Goal: Task Accomplishment & Management: Use online tool/utility

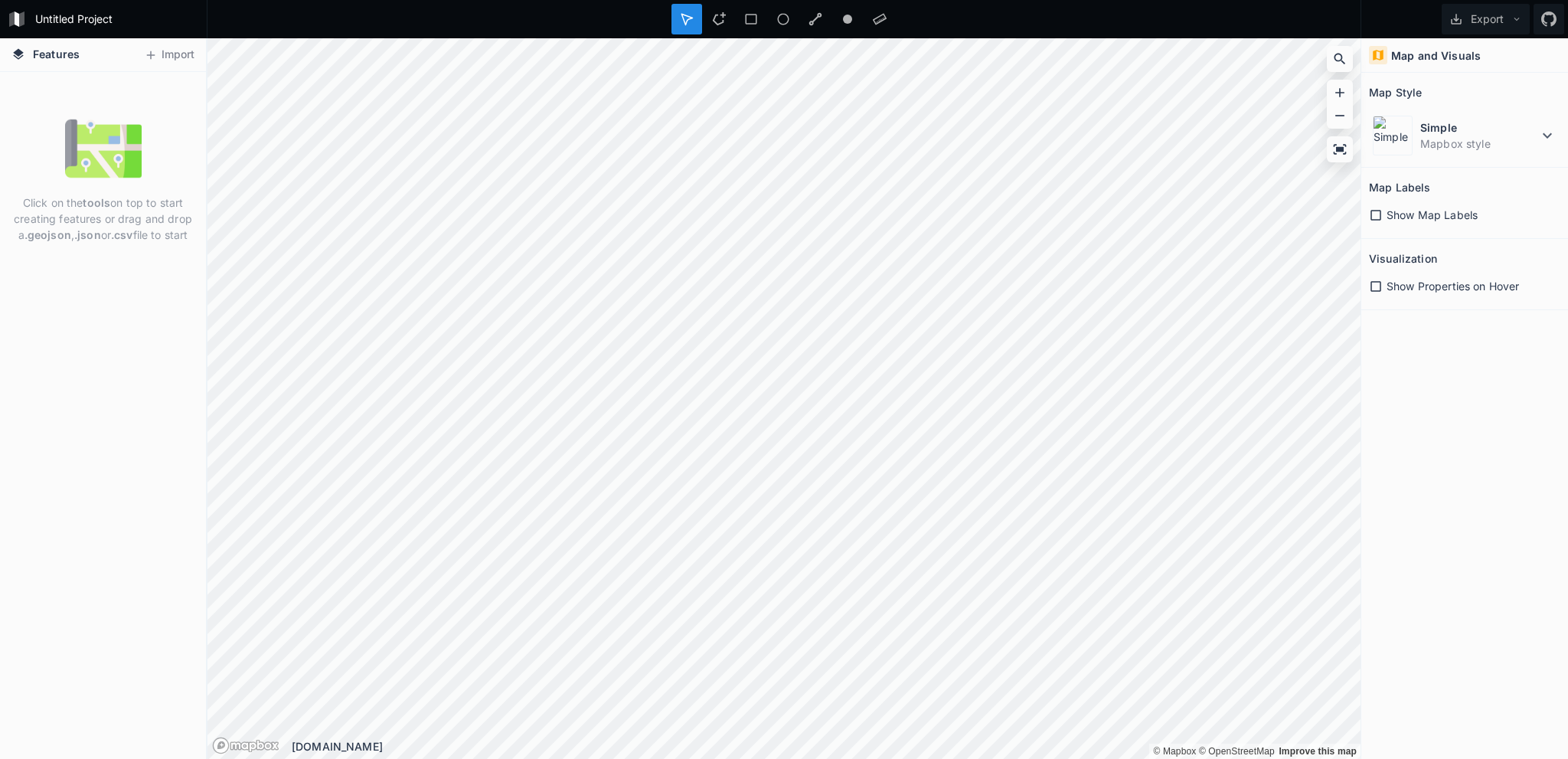
click at [1406, 94] on h2 "Map Style" at bounding box center [1396, 92] width 53 height 24
click at [180, 55] on button "Import" at bounding box center [169, 55] width 66 height 25
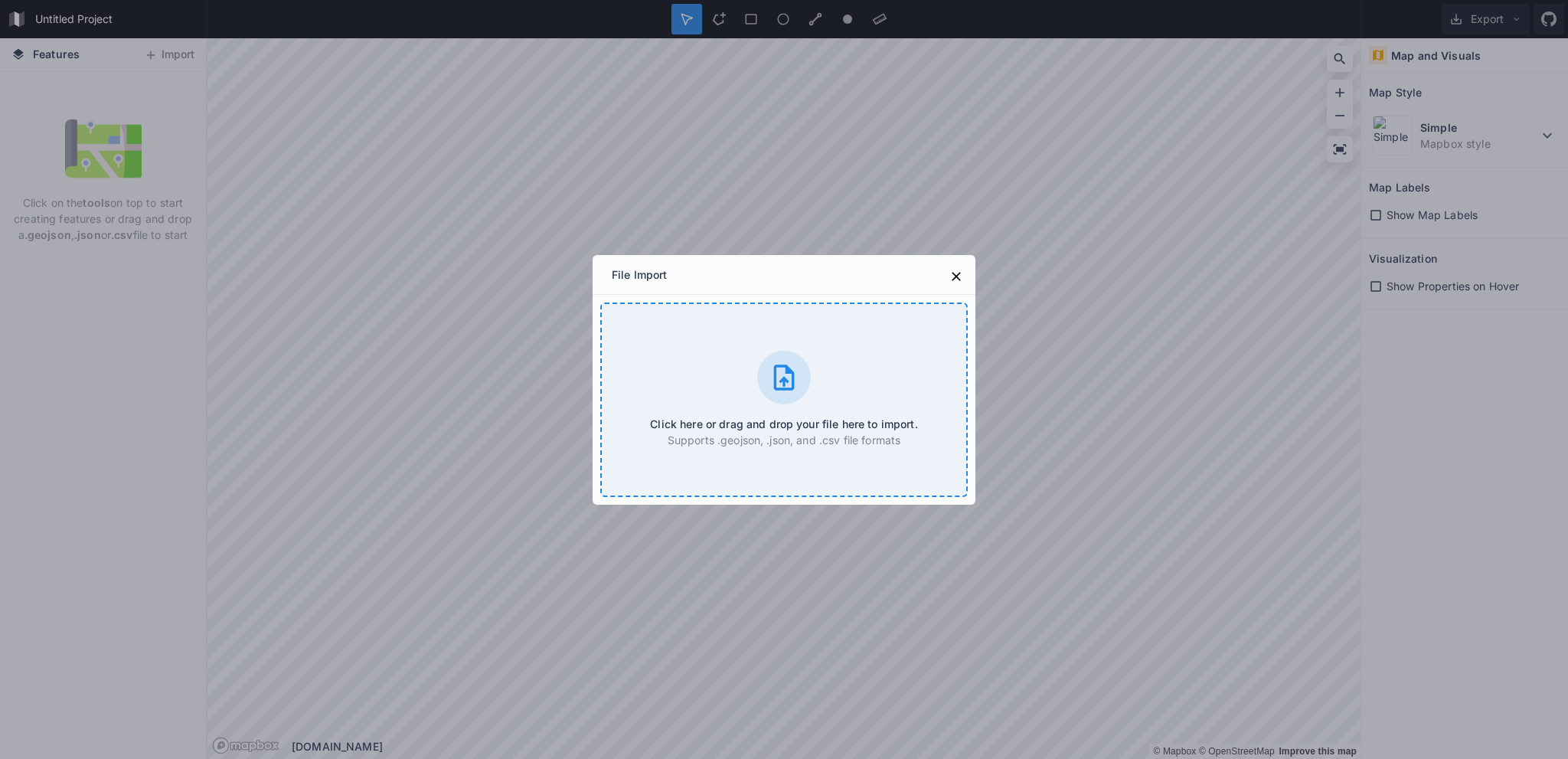
click at [658, 346] on div "Click here or drag and drop your file here to import. Supports .geojson, .json,…" at bounding box center [784, 400] width 368 height 195
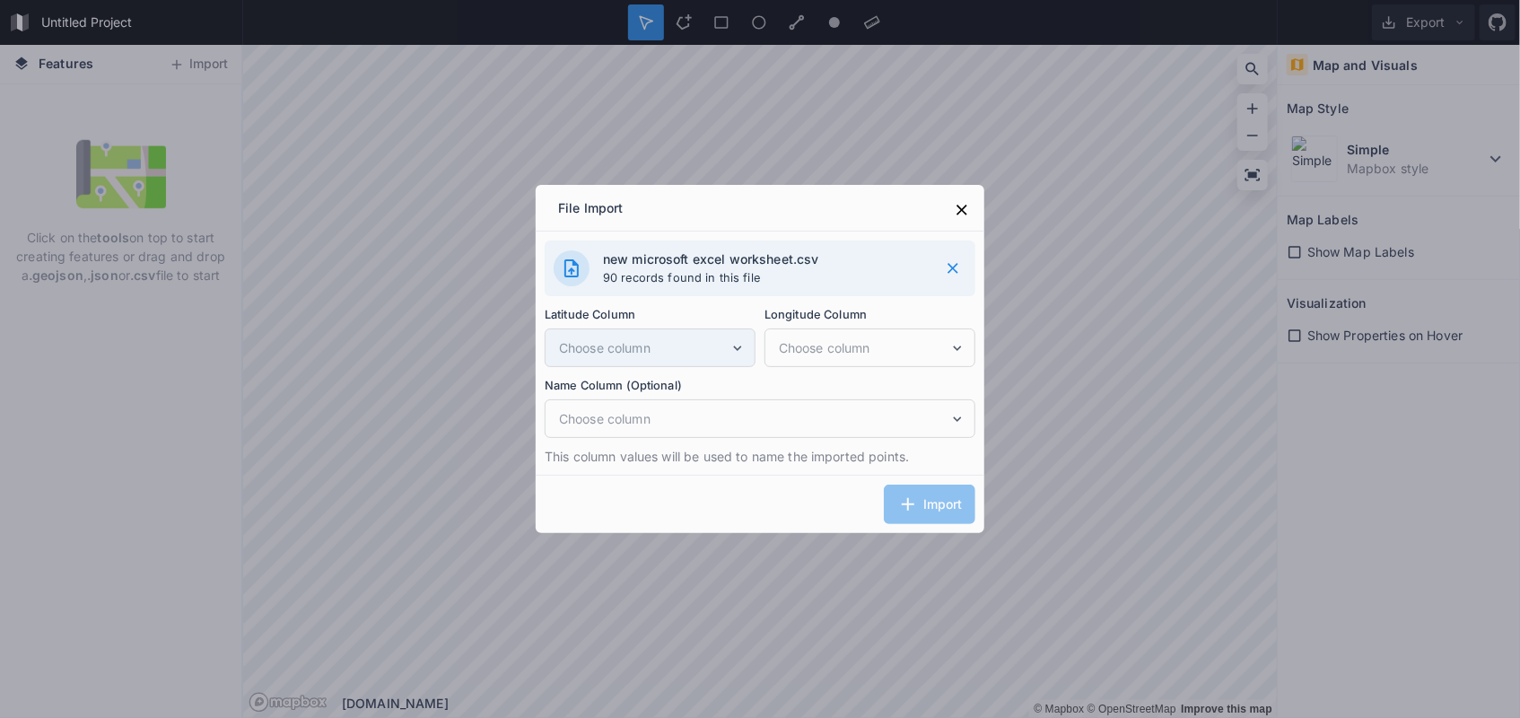
click at [745, 349] on icon at bounding box center [737, 348] width 16 height 16
click at [855, 255] on h4 "new microsoft excel worksheet.csv" at bounding box center [764, 258] width 323 height 19
click at [948, 513] on div "Import" at bounding box center [760, 504] width 449 height 58
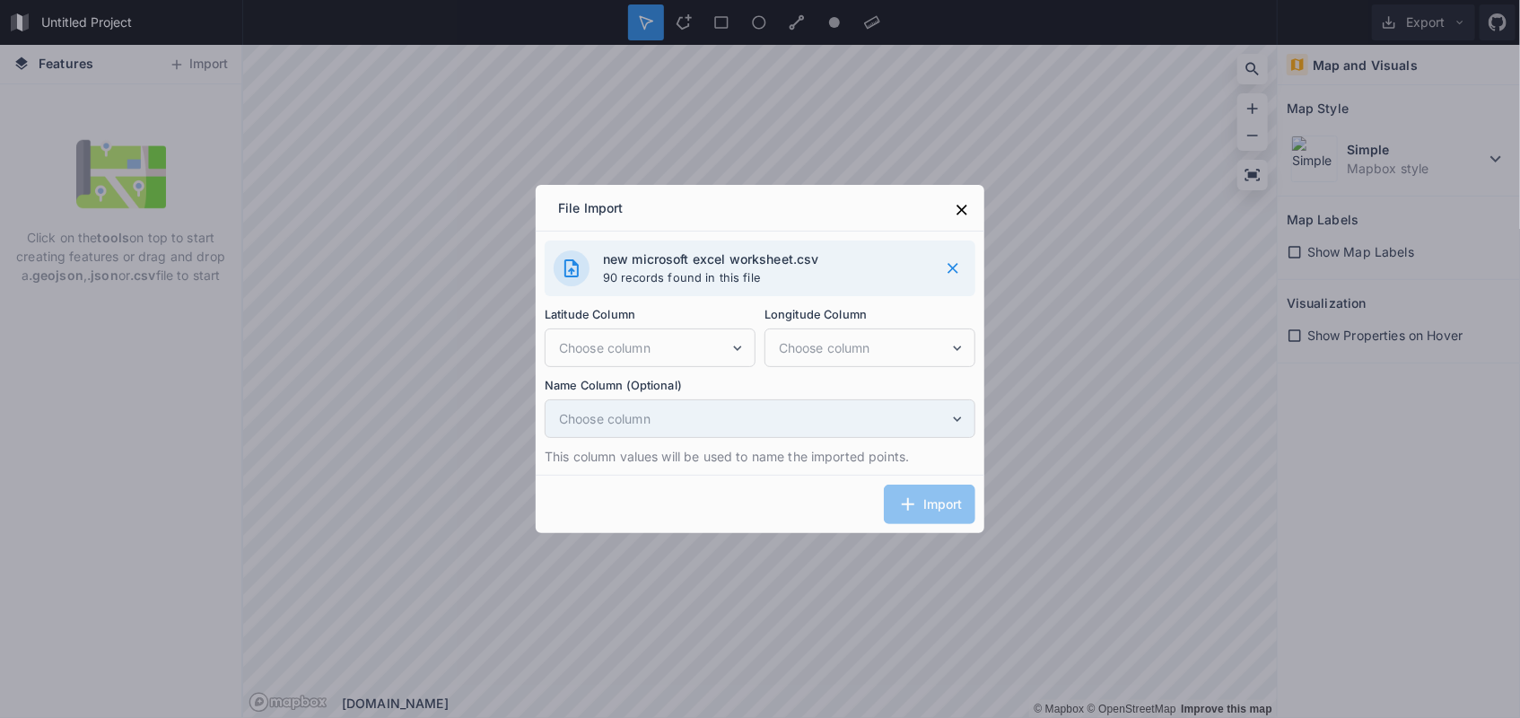
click at [691, 423] on span "Choose column" at bounding box center [754, 418] width 390 height 19
click at [686, 523] on div "Import" at bounding box center [760, 504] width 449 height 58
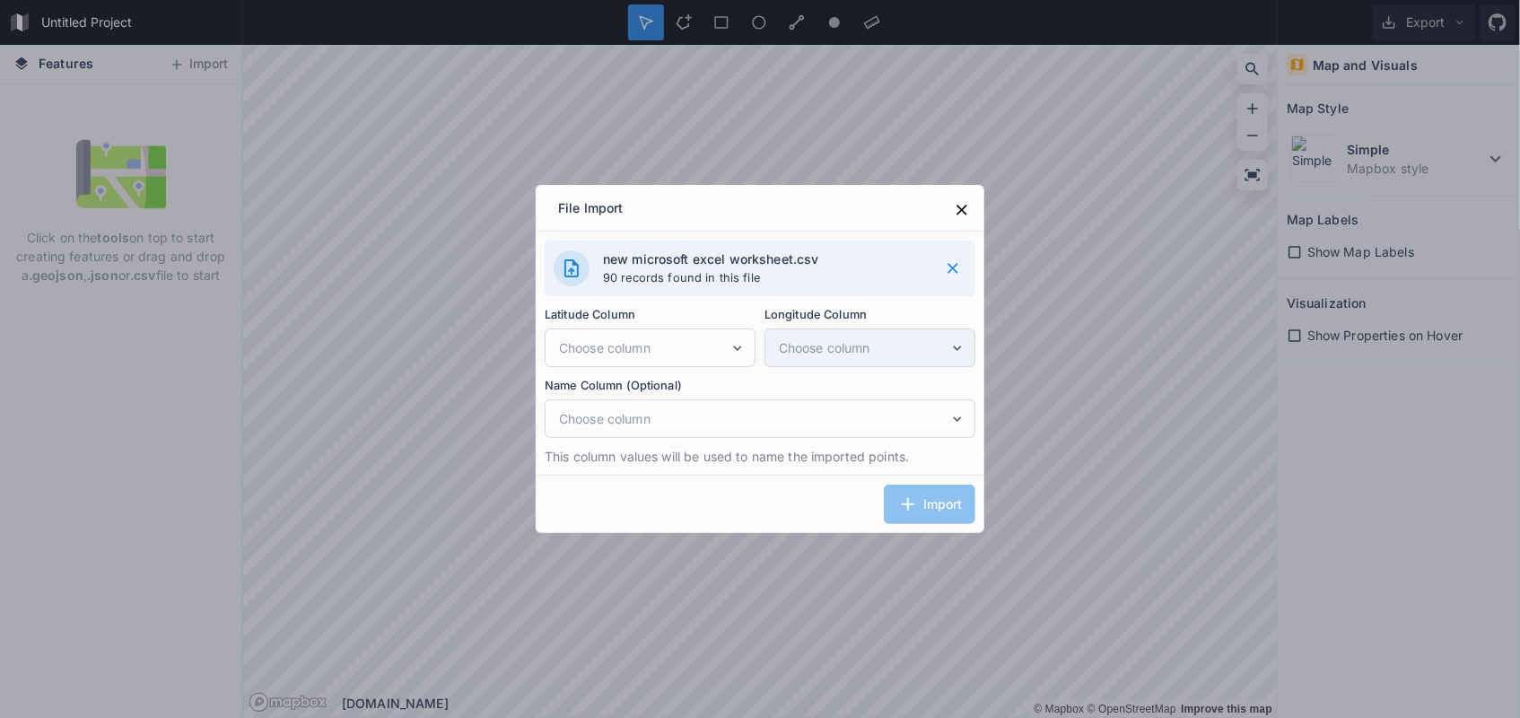
click at [961, 351] on icon at bounding box center [957, 348] width 16 height 16
click at [924, 510] on div "Import" at bounding box center [760, 504] width 449 height 58
click at [645, 263] on h4 "new microsoft excel worksheet.csv" at bounding box center [764, 258] width 323 height 19
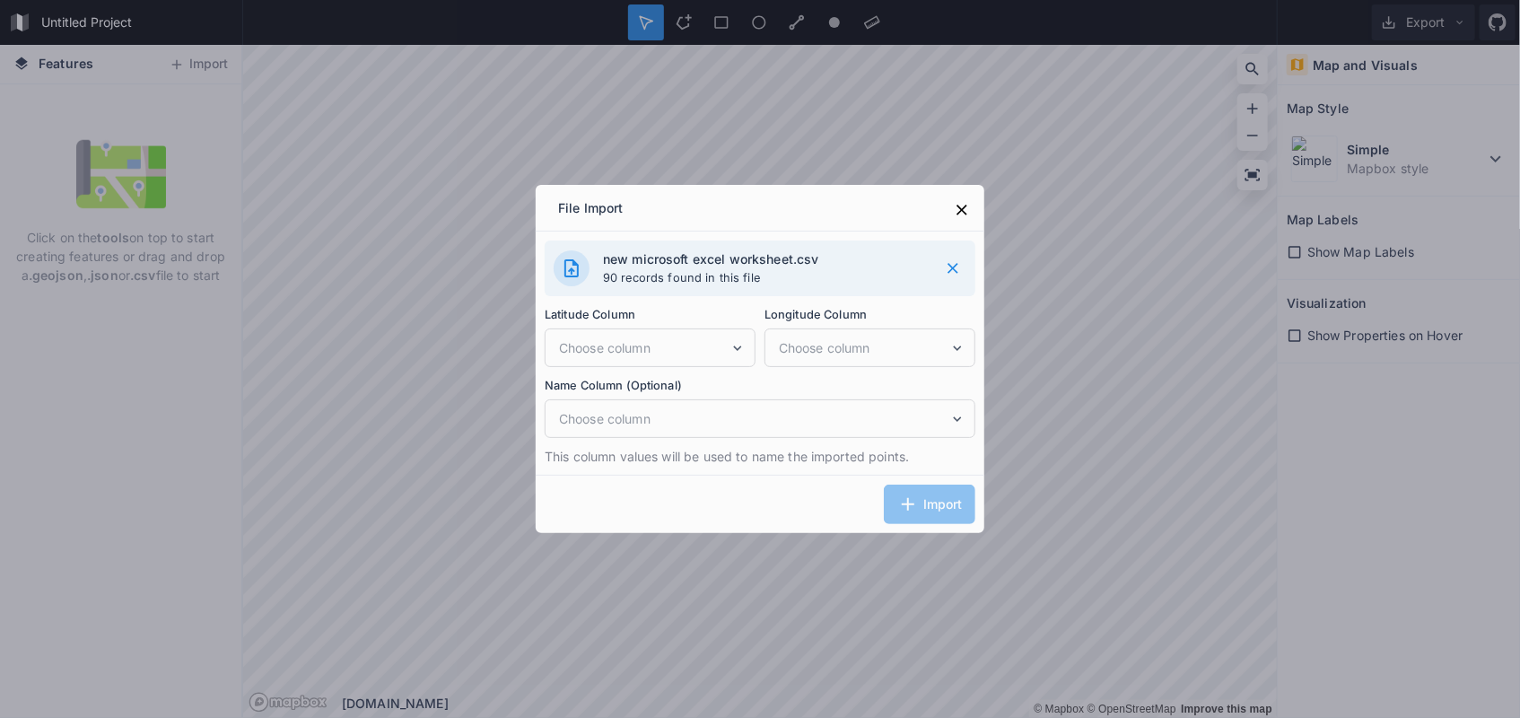
click at [642, 517] on div "Import" at bounding box center [760, 504] width 449 height 58
click at [924, 510] on div "Import" at bounding box center [760, 504] width 449 height 58
click at [897, 502] on div "Import" at bounding box center [760, 504] width 449 height 58
click at [899, 502] on div "Import" at bounding box center [760, 504] width 449 height 58
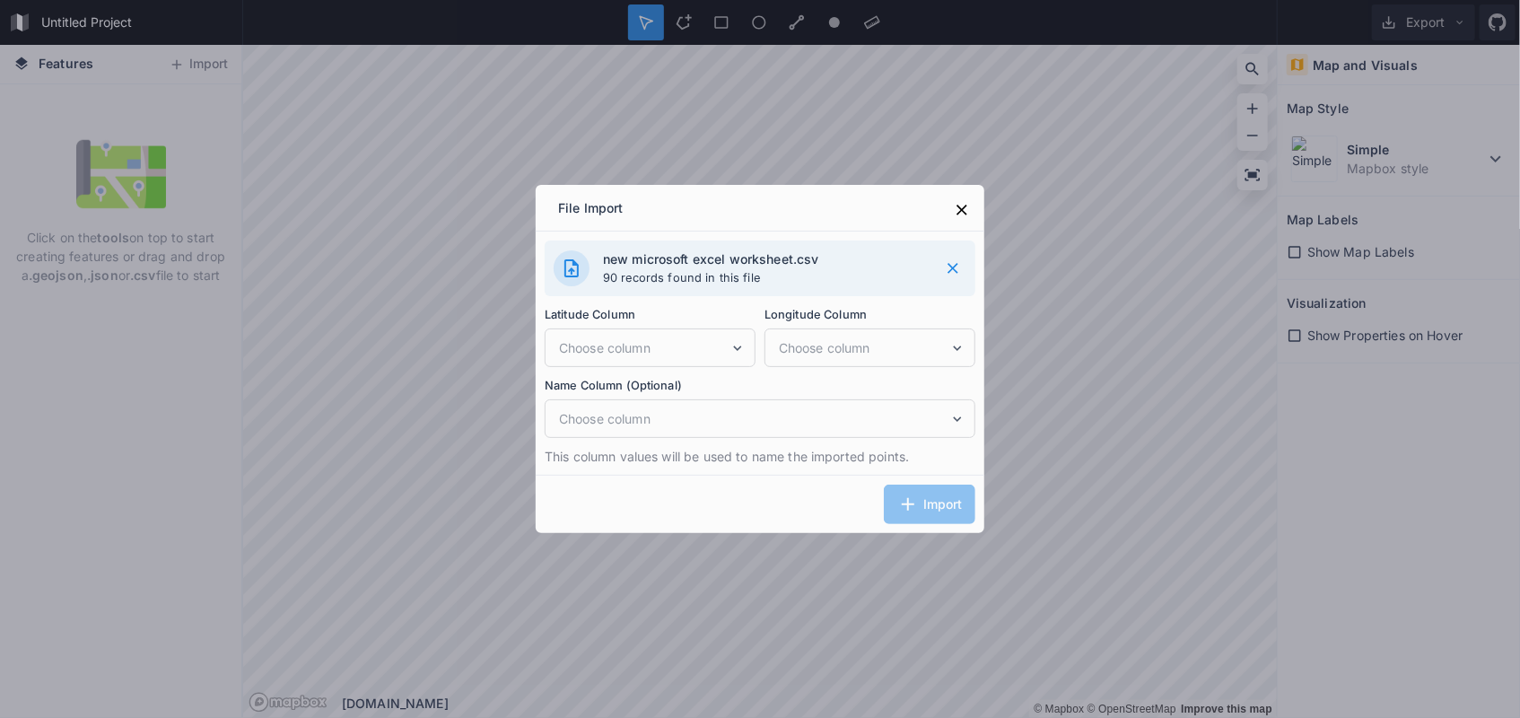
click at [1294, 250] on div "File Import new microsoft excel worksheet.csv 90 records found in this file Lat…" at bounding box center [760, 359] width 1520 height 718
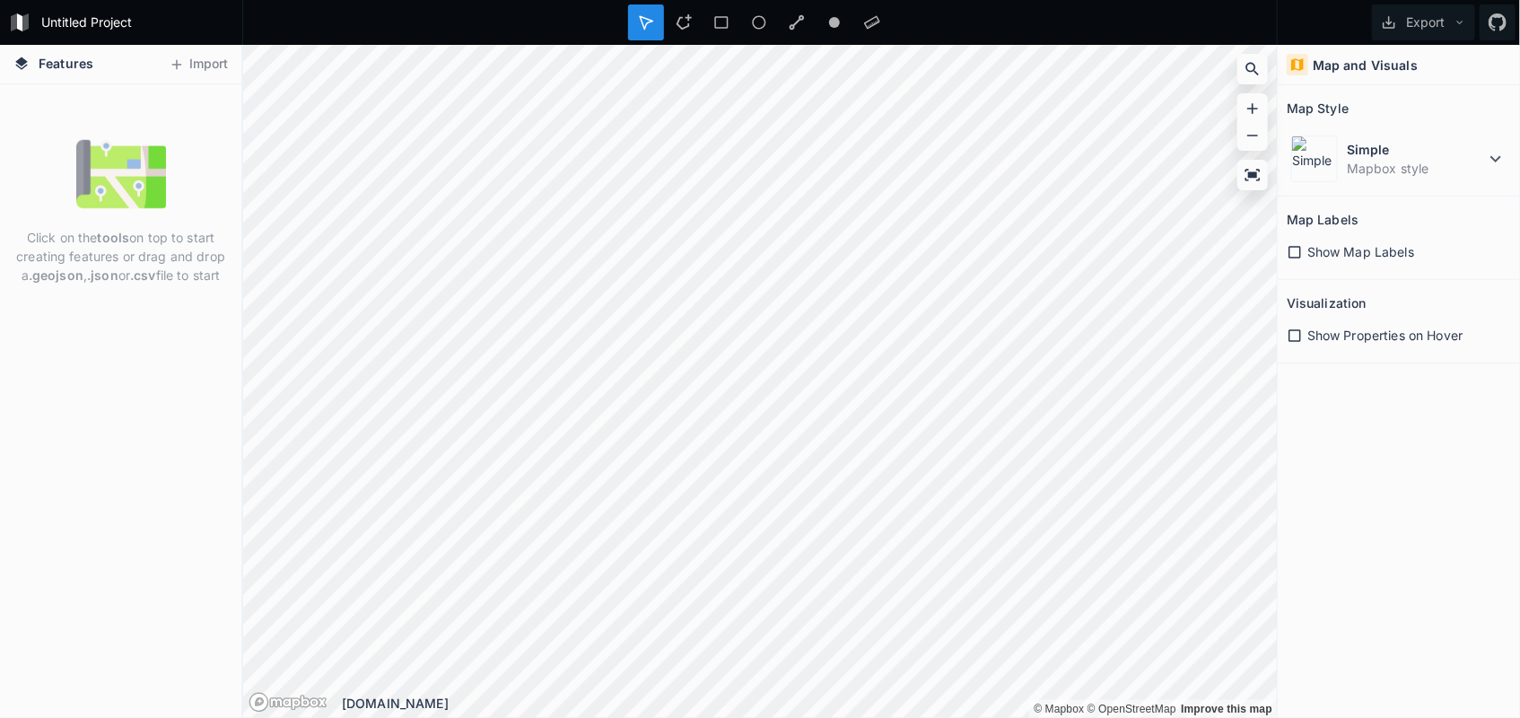
click at [1295, 249] on icon at bounding box center [1294, 252] width 16 height 16
click at [1297, 334] on icon at bounding box center [1294, 335] width 16 height 16
click at [1295, 333] on icon at bounding box center [1294, 335] width 13 height 13
click at [198, 65] on button "Import" at bounding box center [198, 64] width 77 height 29
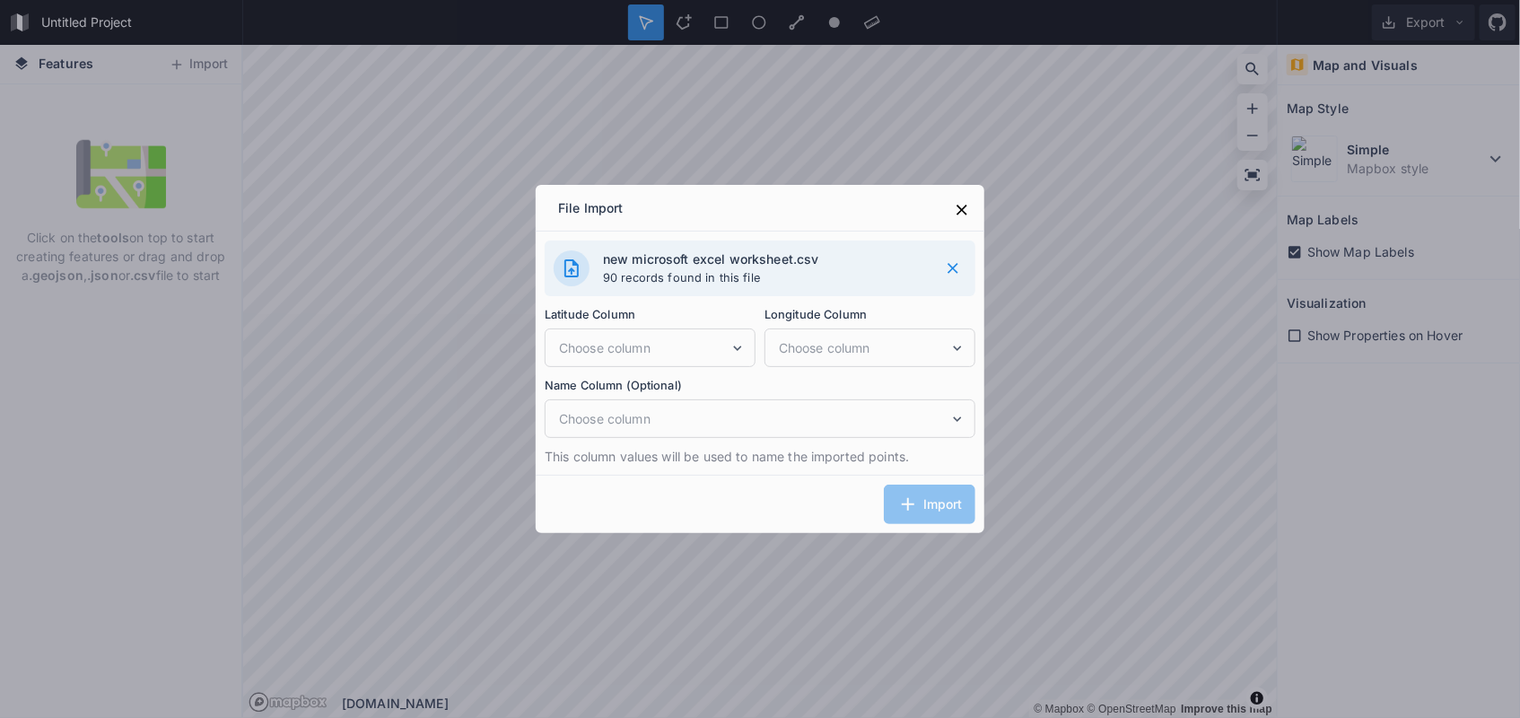
click at [917, 494] on div "Import" at bounding box center [760, 504] width 449 height 58
click at [784, 270] on p "90 records found in this file" at bounding box center [764, 277] width 323 height 19
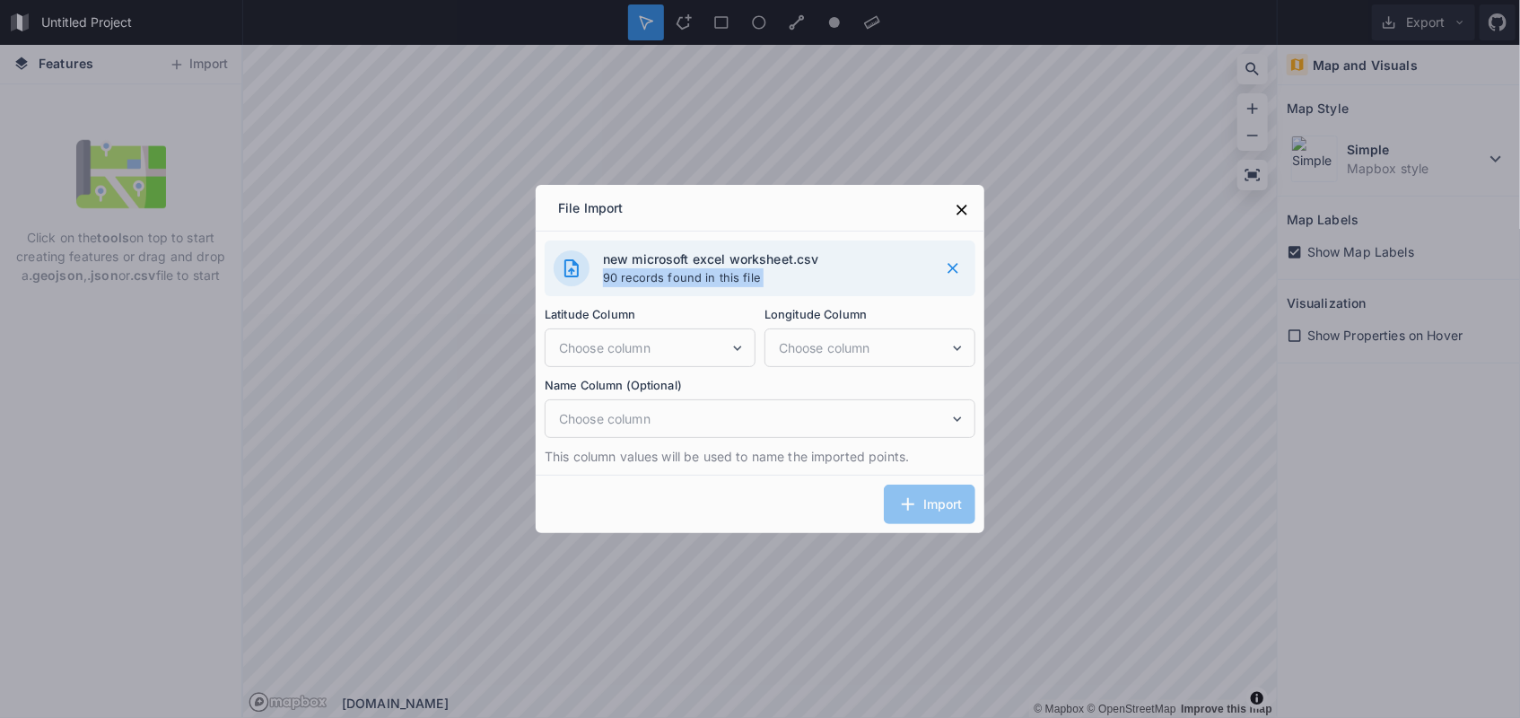
click at [784, 270] on p "90 records found in this file" at bounding box center [764, 277] width 323 height 19
click at [784, 269] on p "90 records found in this file" at bounding box center [764, 277] width 323 height 19
click at [626, 350] on span "Choose column" at bounding box center [644, 347] width 170 height 19
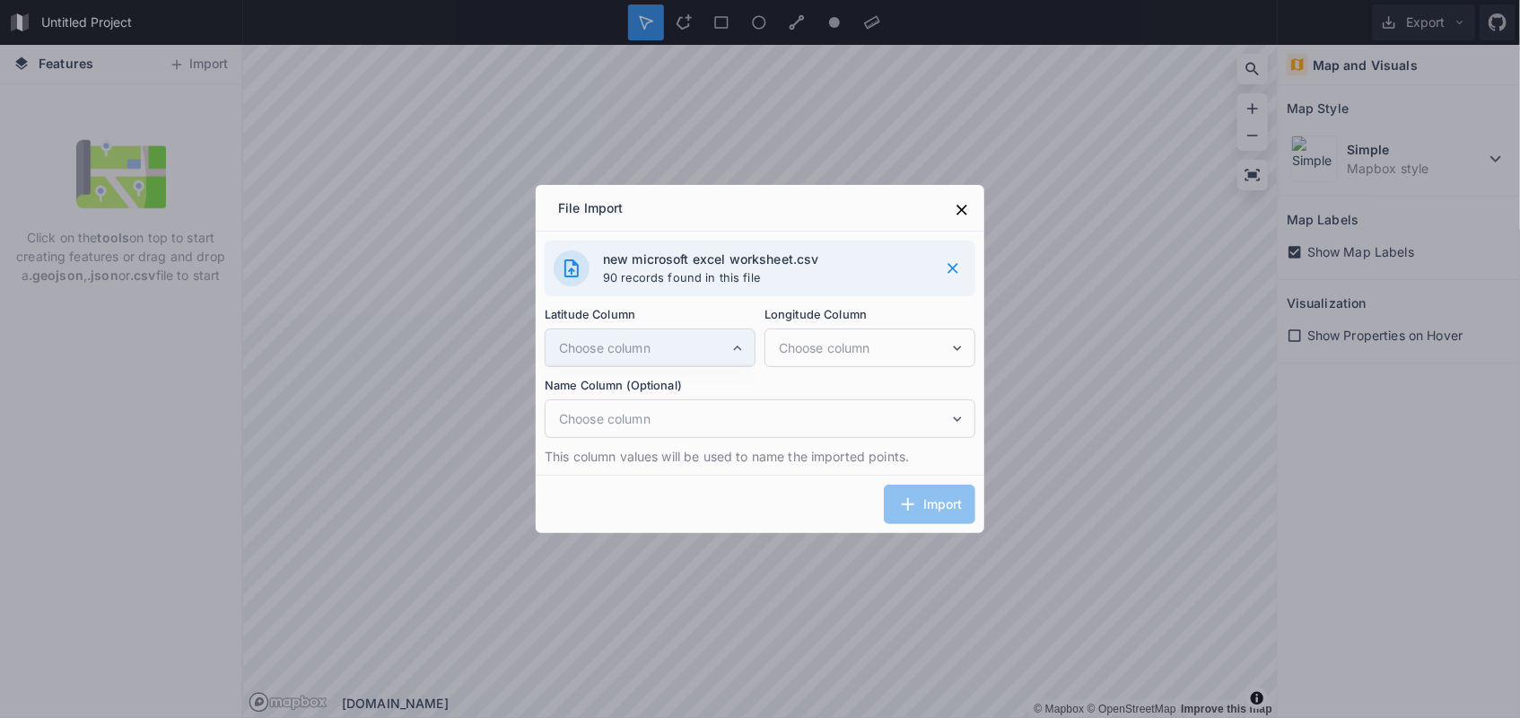
click at [653, 347] on span "Choose column" at bounding box center [644, 347] width 170 height 19
click at [741, 345] on icon at bounding box center [737, 348] width 16 height 16
click at [740, 345] on icon at bounding box center [737, 348] width 16 height 16
click at [740, 345] on icon at bounding box center [738, 347] width 8 height 5
click at [728, 323] on div at bounding box center [728, 323] width 0 height 0
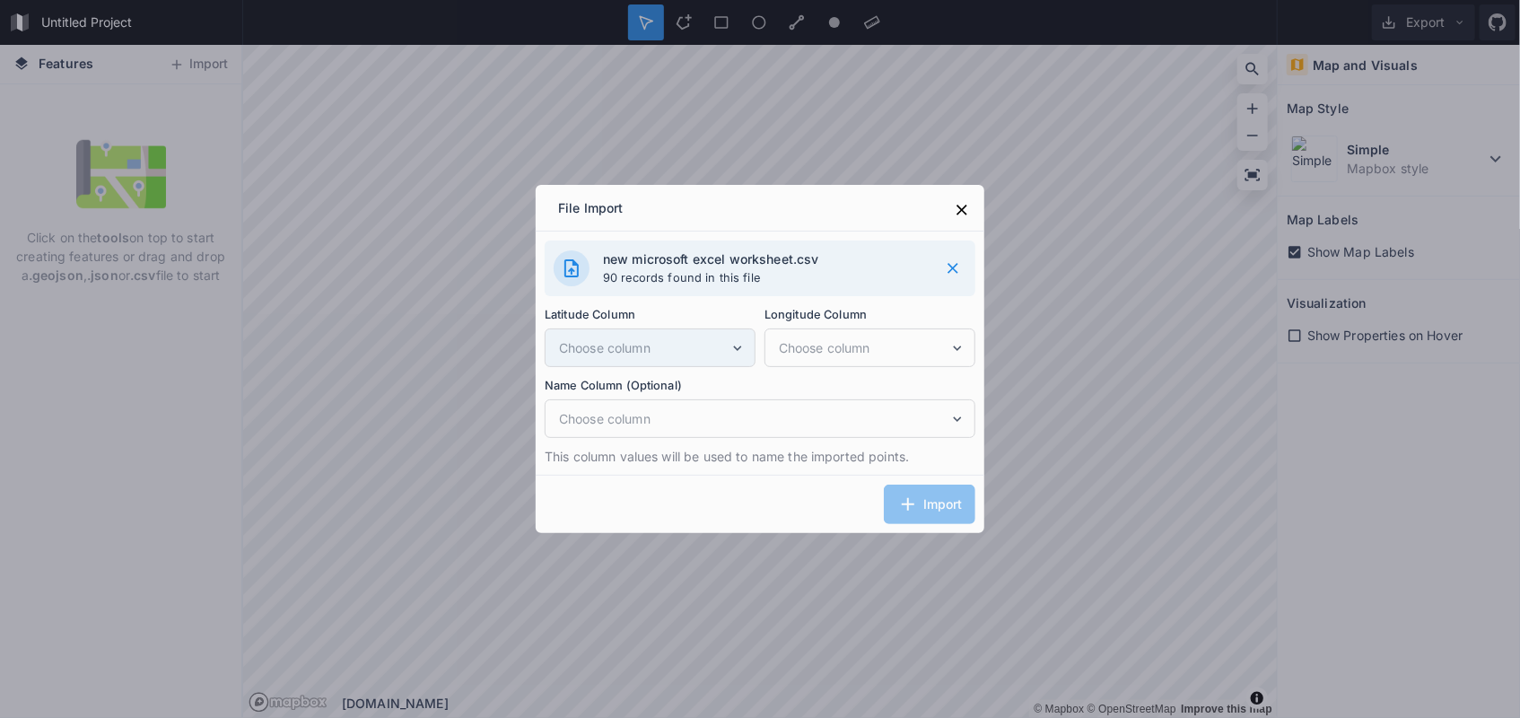
click at [740, 345] on icon at bounding box center [738, 347] width 8 height 5
click at [624, 332] on div "Latitude Column Choose column" at bounding box center [649, 336] width 211 height 62
click at [642, 342] on span "Choose column" at bounding box center [644, 347] width 170 height 19
click at [689, 269] on p "90 records found in this file" at bounding box center [764, 277] width 323 height 19
click at [686, 479] on div "Import" at bounding box center [760, 504] width 449 height 58
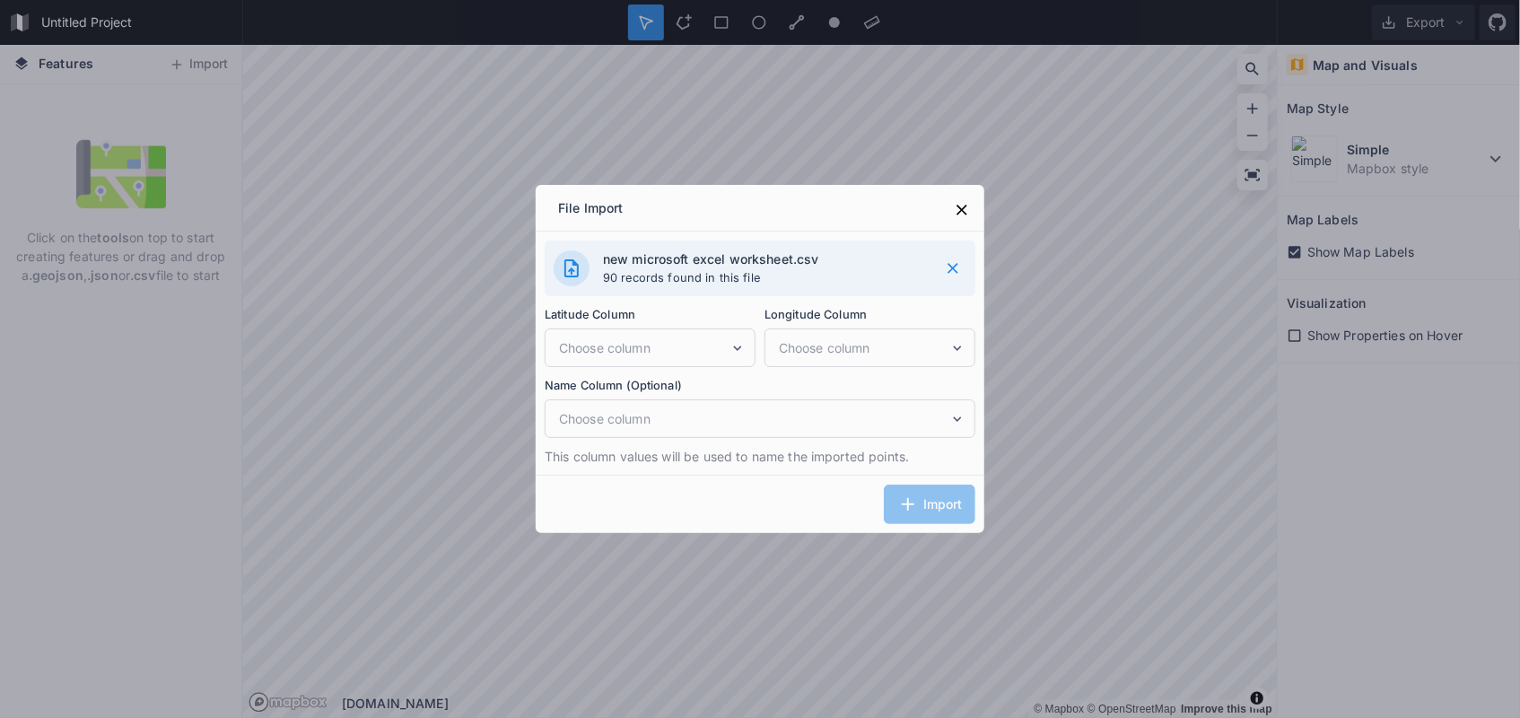
click at [630, 509] on div "Import" at bounding box center [760, 504] width 449 height 58
click at [965, 207] on icon at bounding box center [962, 210] width 18 height 18
